Goal: Use online tool/utility: Utilize a website feature to perform a specific function

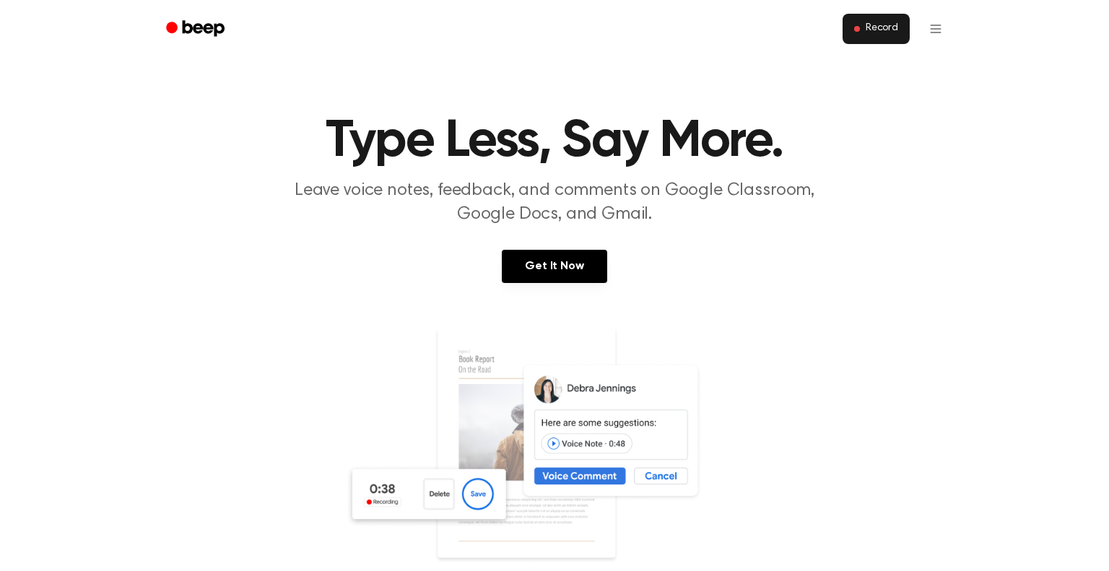
click at [886, 22] on span "Record" at bounding box center [882, 28] width 32 height 13
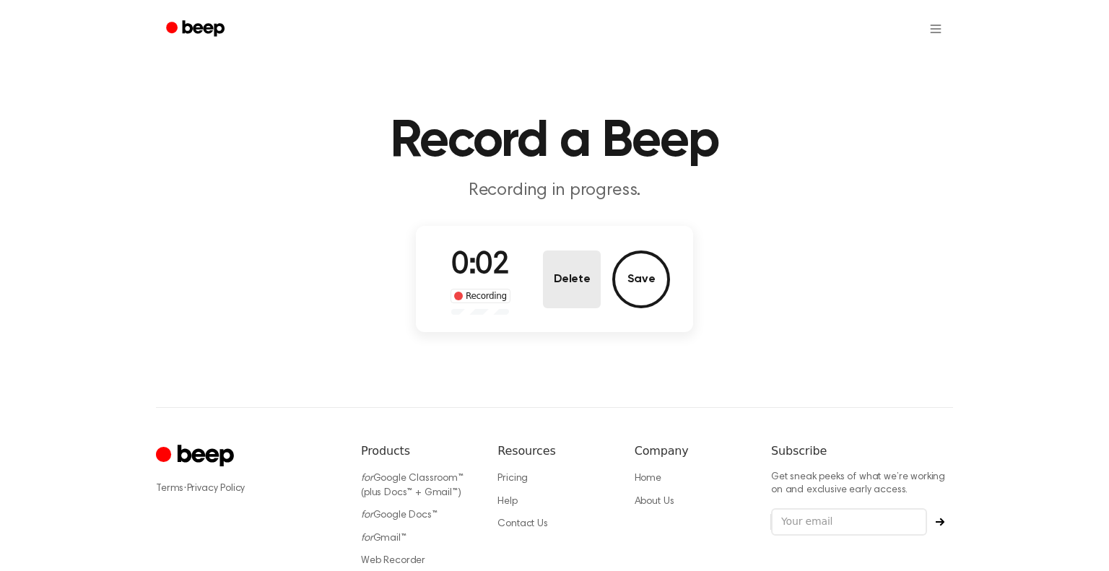
click at [582, 274] on button "Delete" at bounding box center [572, 280] width 58 height 58
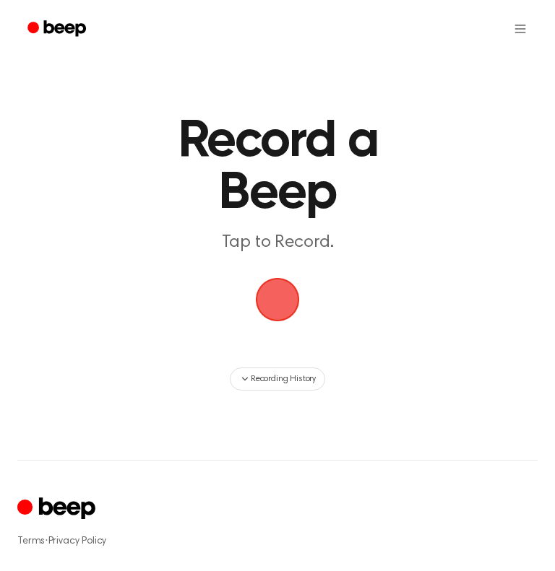
click at [252, 294] on span "button" at bounding box center [277, 299] width 61 height 61
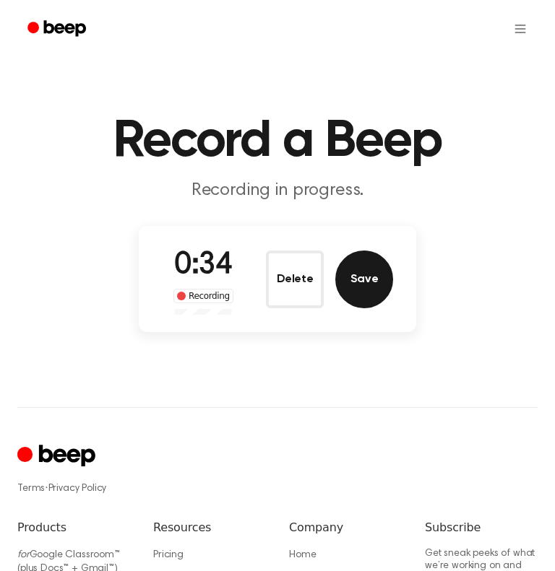
click at [352, 288] on button "Save" at bounding box center [364, 280] width 58 height 58
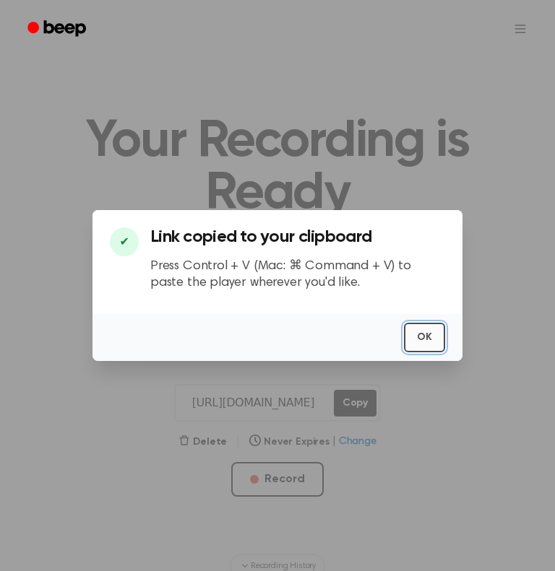
click at [422, 332] on button "OK" at bounding box center [424, 338] width 41 height 30
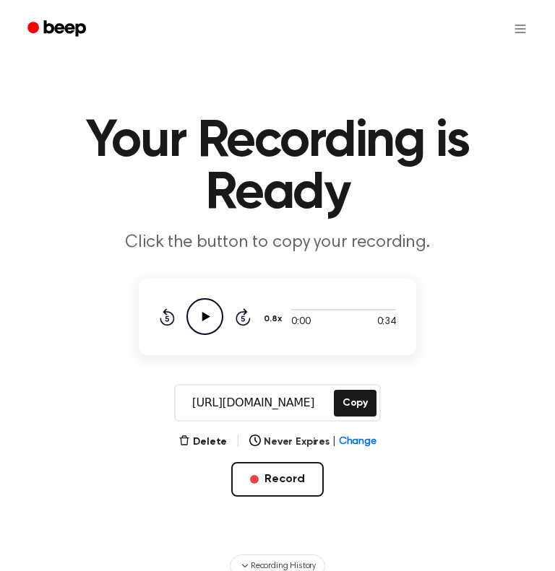
click at [205, 311] on icon "Play Audio" at bounding box center [204, 316] width 37 height 37
click at [360, 398] on button "Copy" at bounding box center [355, 403] width 43 height 27
